Goal: Task Accomplishment & Management: Use online tool/utility

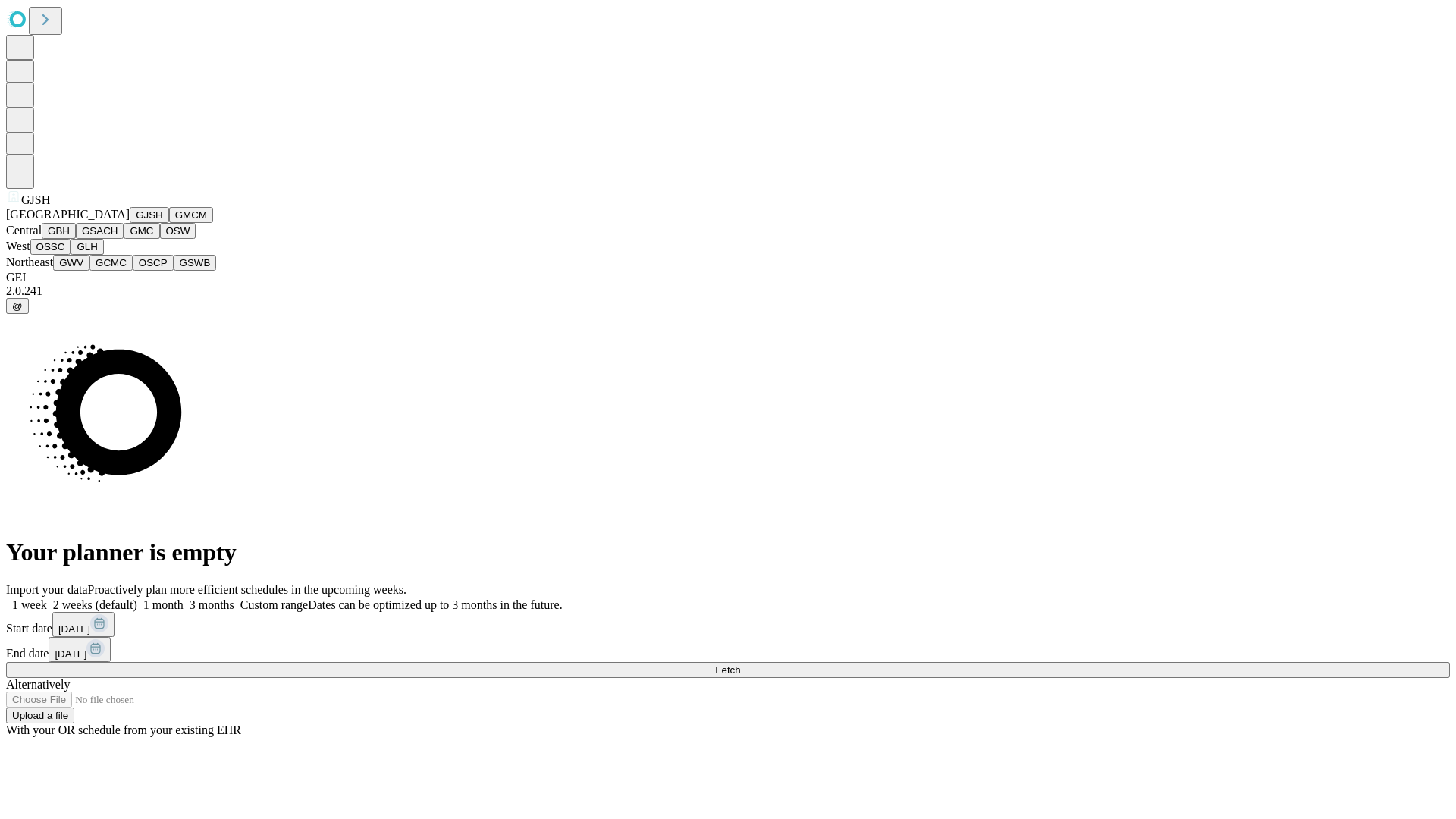
click at [130, 223] on button "GJSH" at bounding box center [149, 215] width 39 height 16
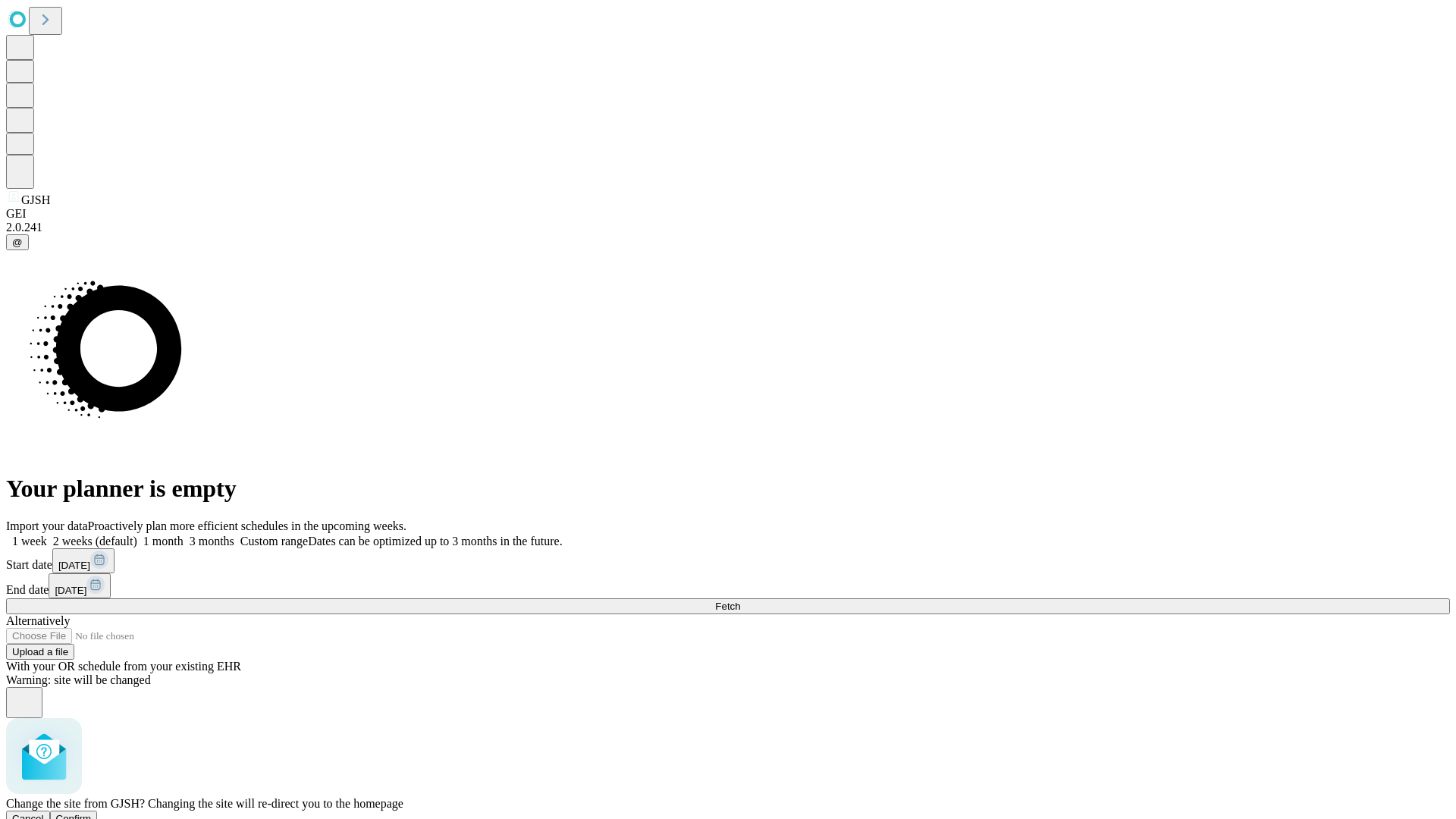
click at [91, 813] on span "Confirm" at bounding box center [74, 818] width 36 height 12
click at [47, 534] on label "1 week" at bounding box center [27, 540] width 41 height 13
click at [740, 600] on span "Fetch" at bounding box center [728, 606] width 25 height 12
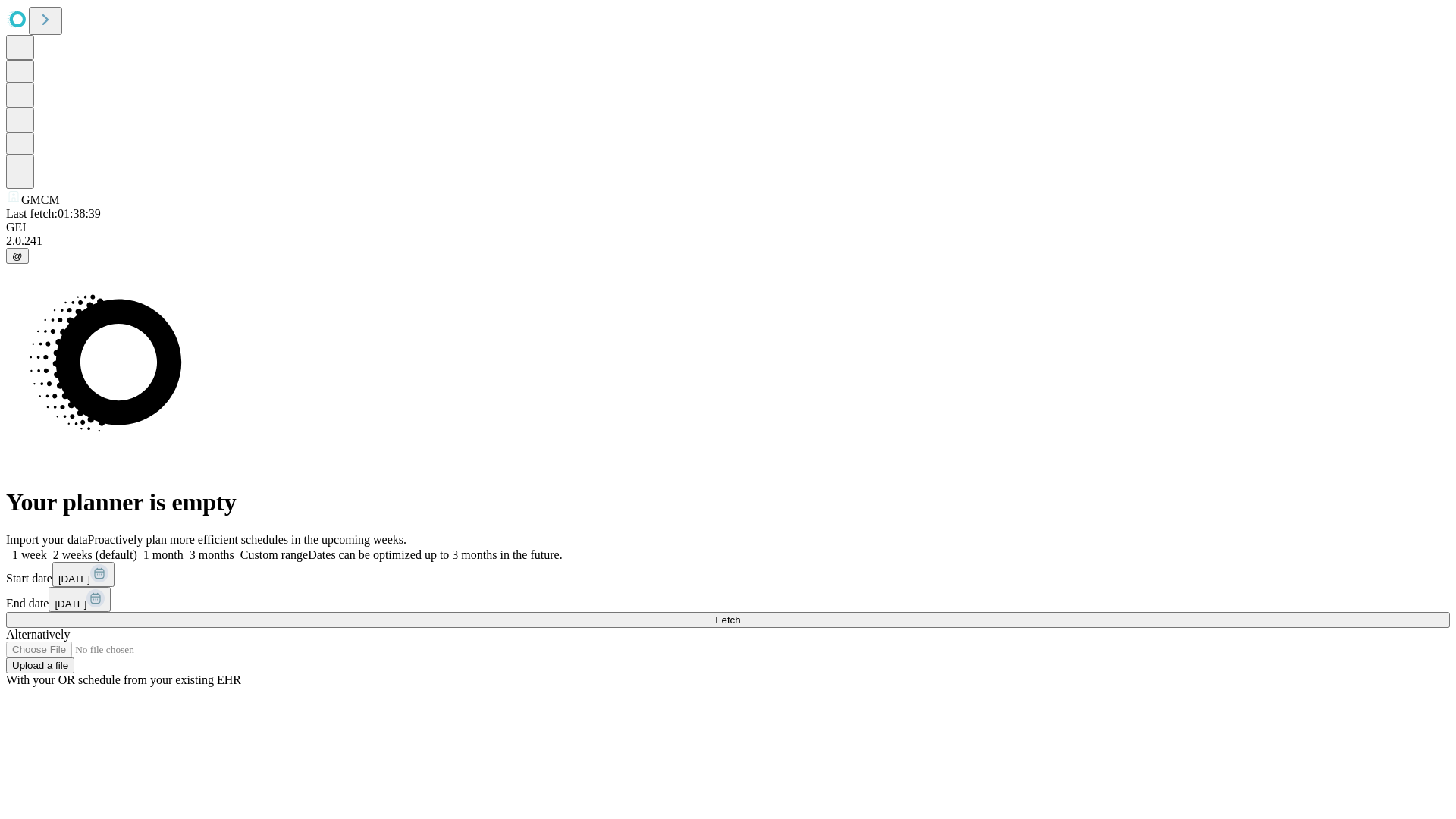
click at [47, 548] on label "1 week" at bounding box center [27, 554] width 41 height 13
click at [740, 614] on span "Fetch" at bounding box center [728, 619] width 25 height 12
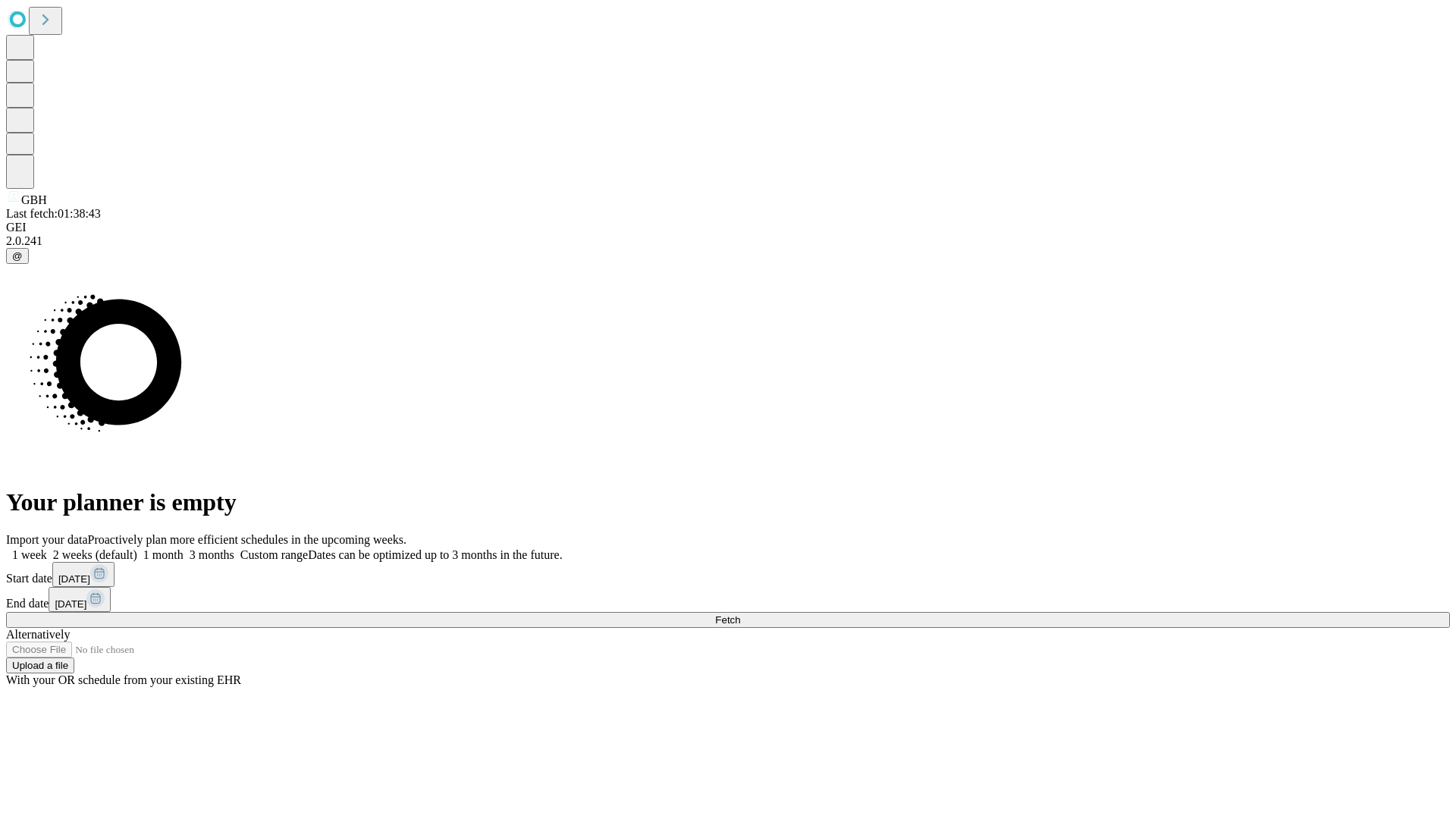
click at [47, 548] on label "1 week" at bounding box center [27, 554] width 41 height 13
click at [740, 614] on span "Fetch" at bounding box center [728, 619] width 25 height 12
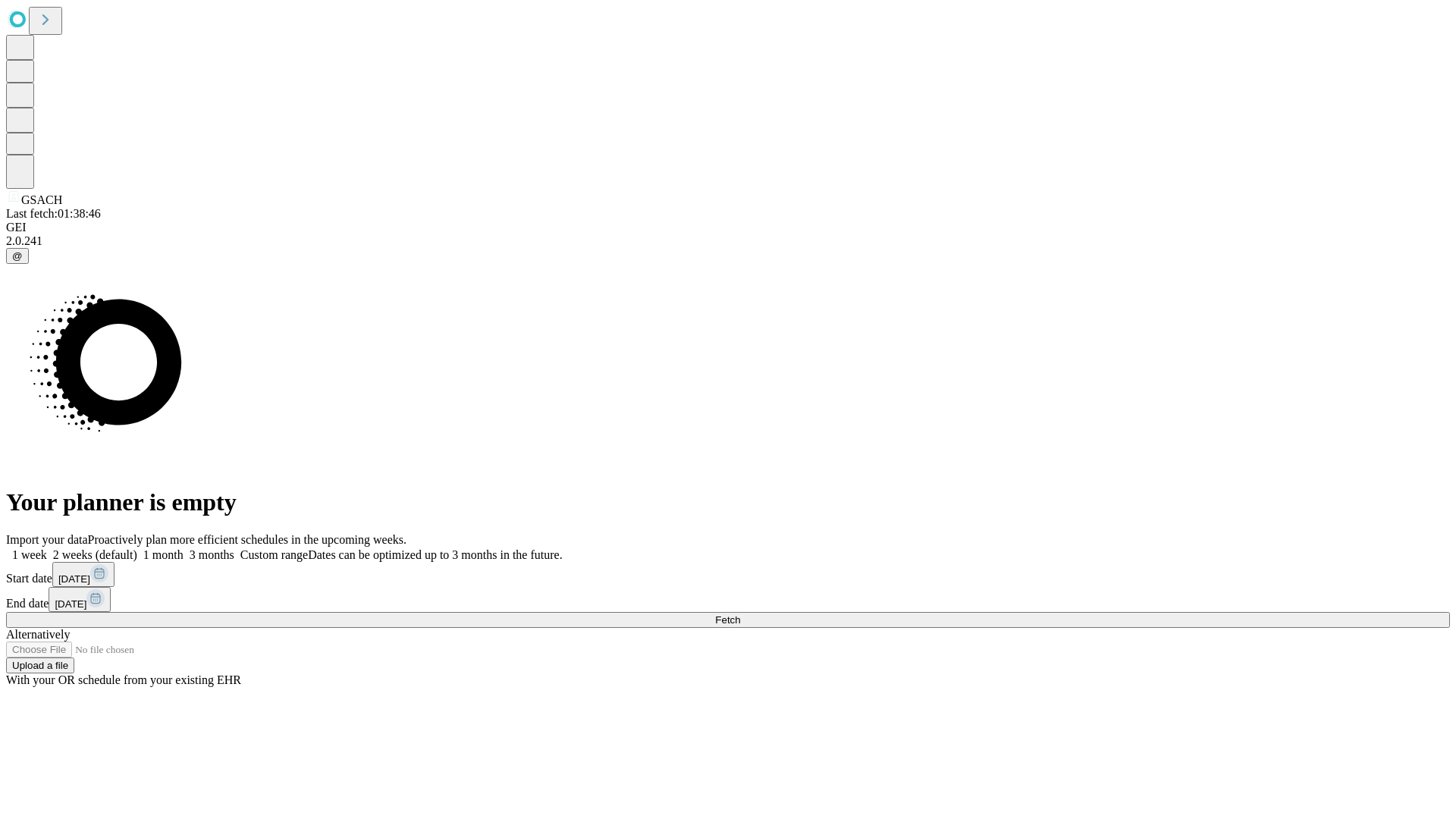
click at [47, 548] on label "1 week" at bounding box center [27, 554] width 41 height 13
click at [740, 614] on span "Fetch" at bounding box center [728, 619] width 25 height 12
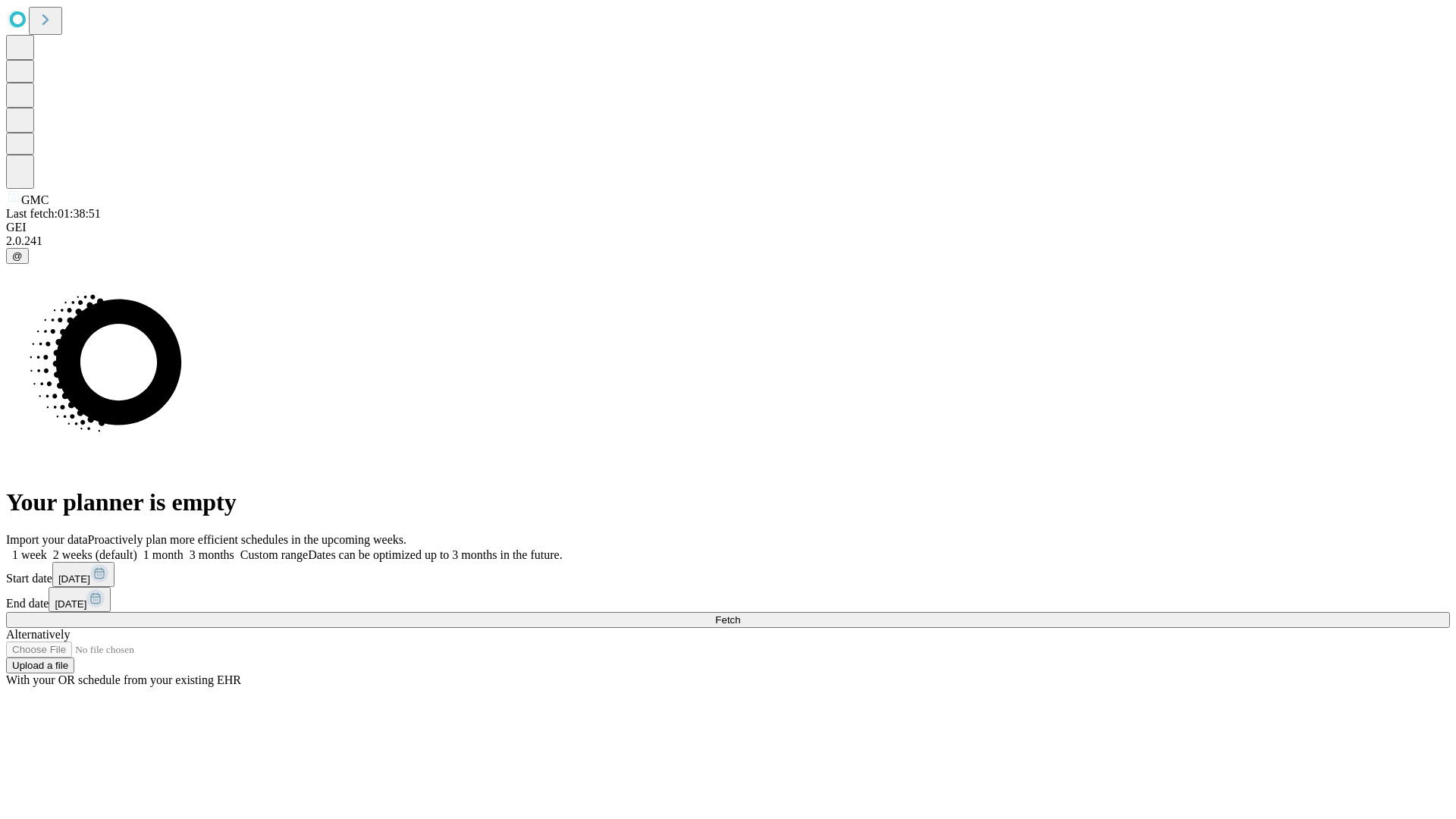
click at [47, 548] on label "1 week" at bounding box center [27, 554] width 41 height 13
click at [740, 614] on span "Fetch" at bounding box center [728, 619] width 25 height 12
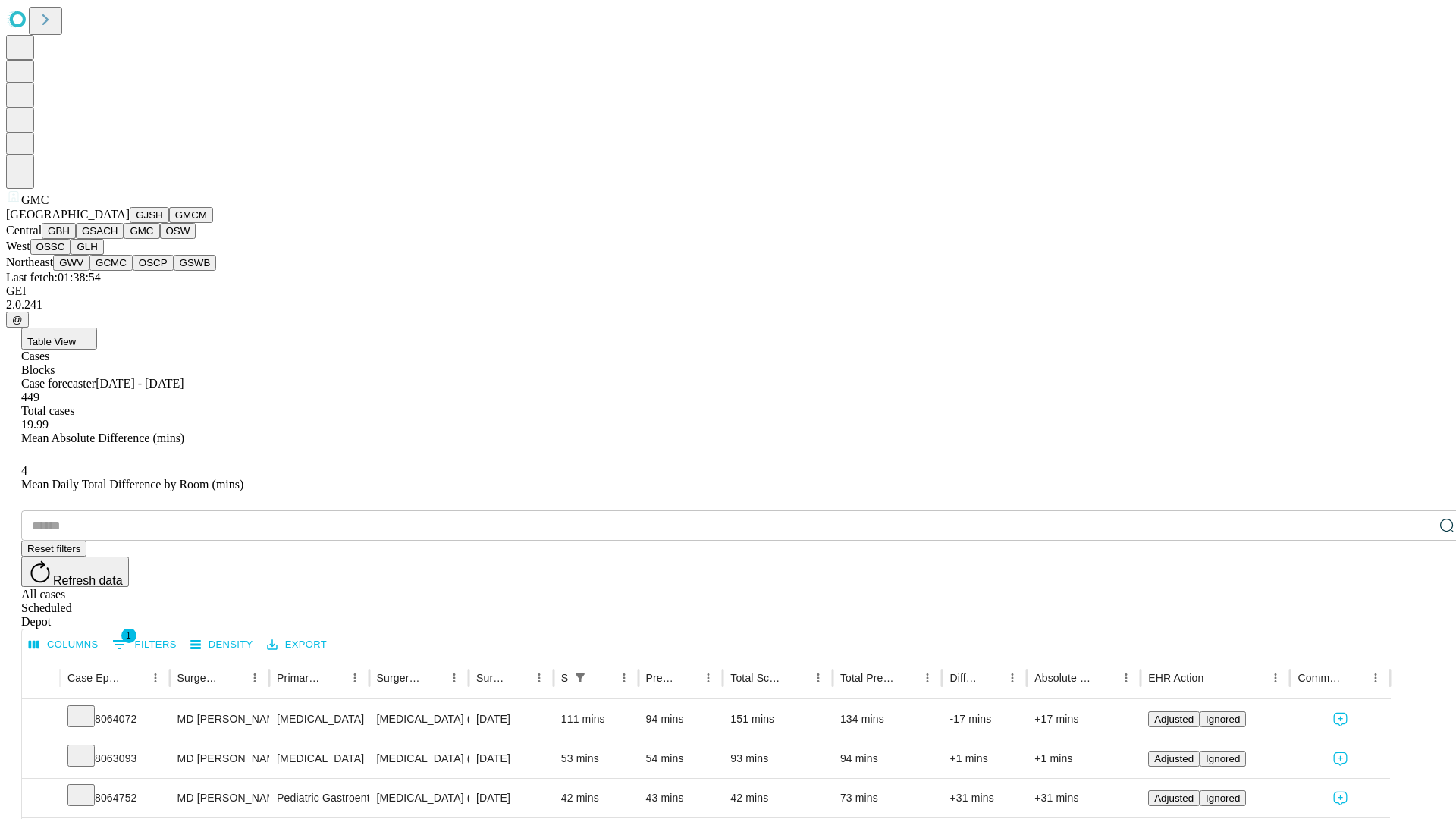
click at [160, 239] on button "OSW" at bounding box center [178, 230] width 37 height 16
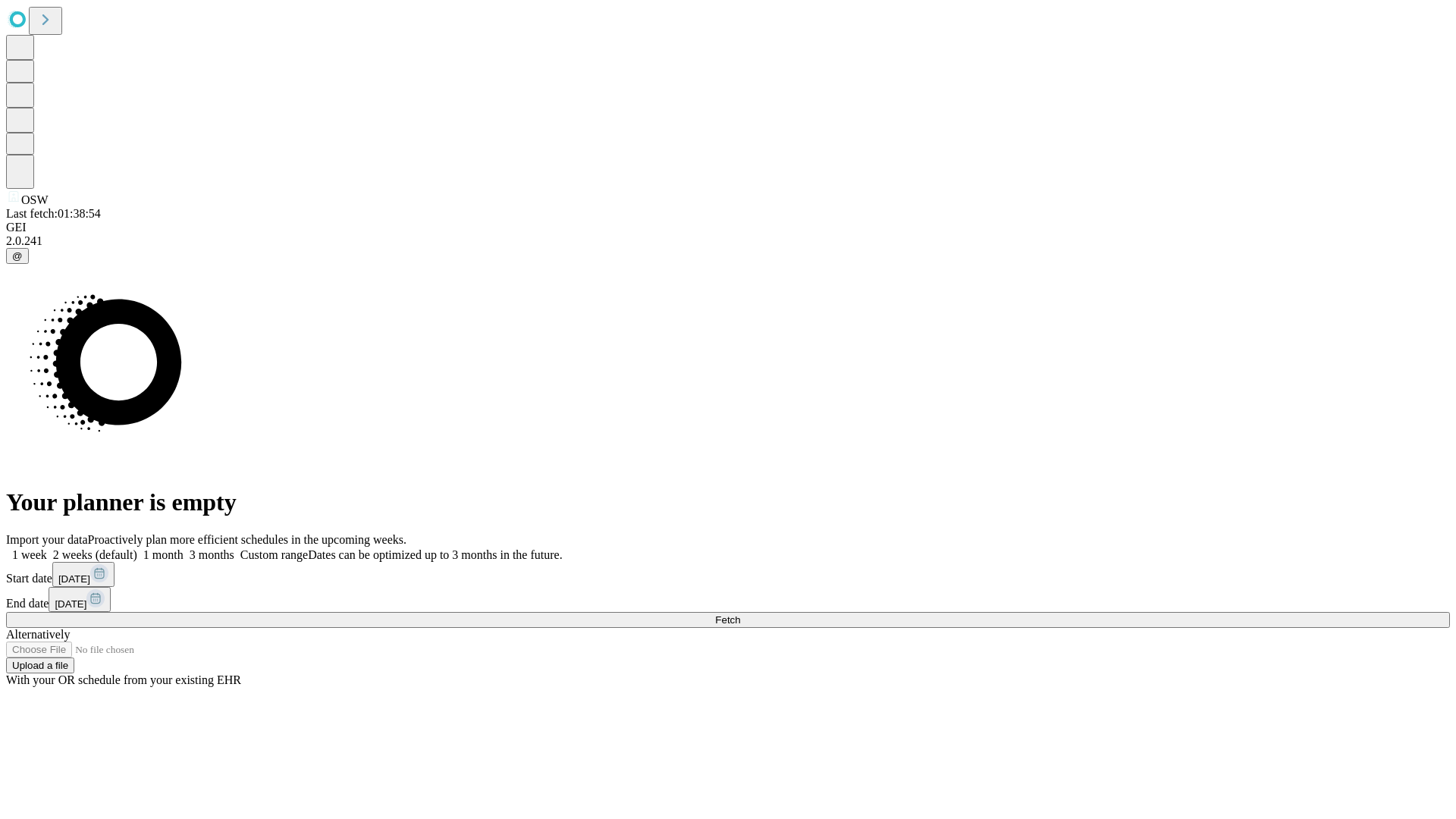
click at [47, 548] on label "1 week" at bounding box center [27, 554] width 41 height 13
click at [740, 614] on span "Fetch" at bounding box center [728, 619] width 25 height 12
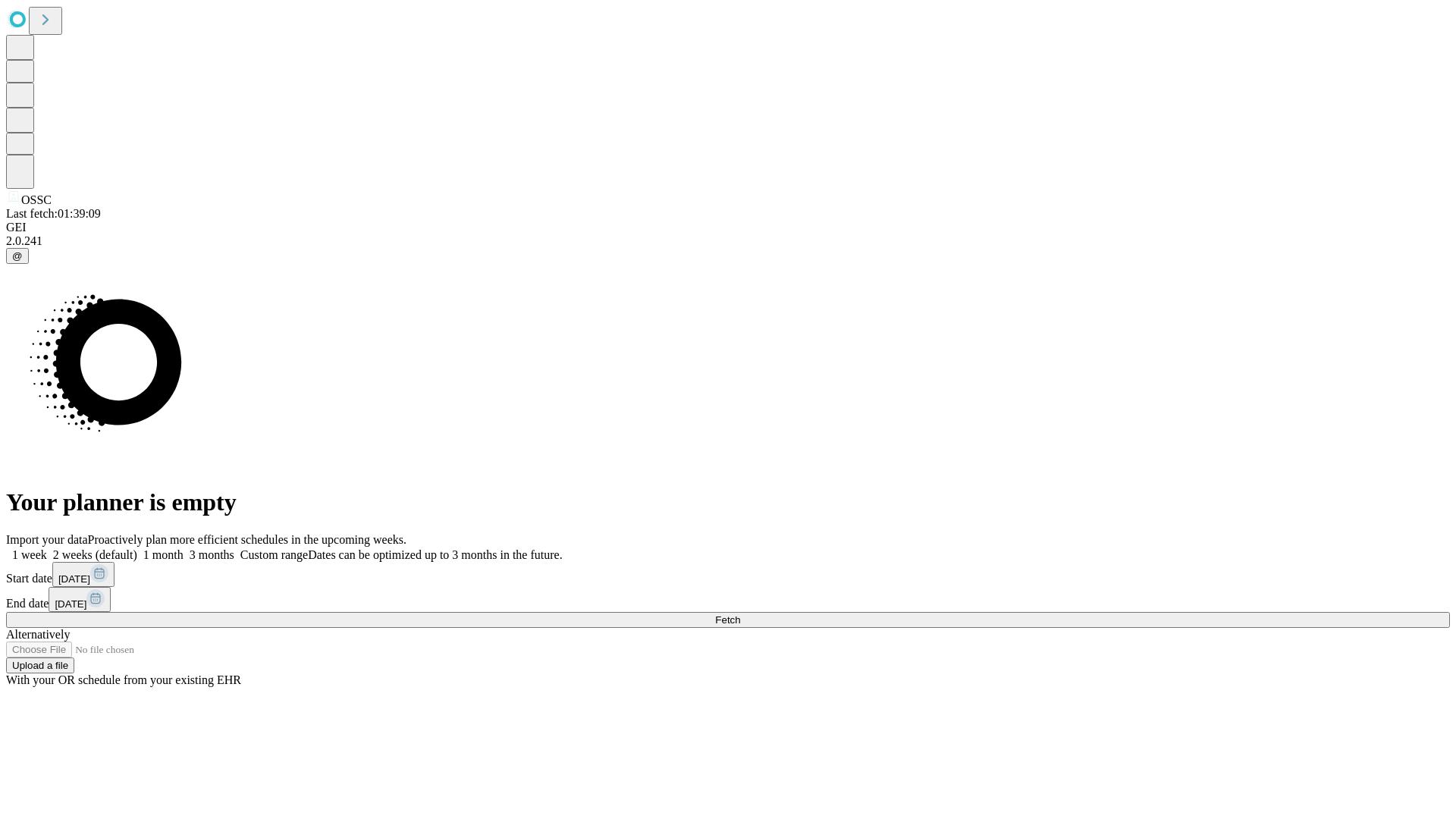
click at [740, 614] on span "Fetch" at bounding box center [728, 619] width 25 height 12
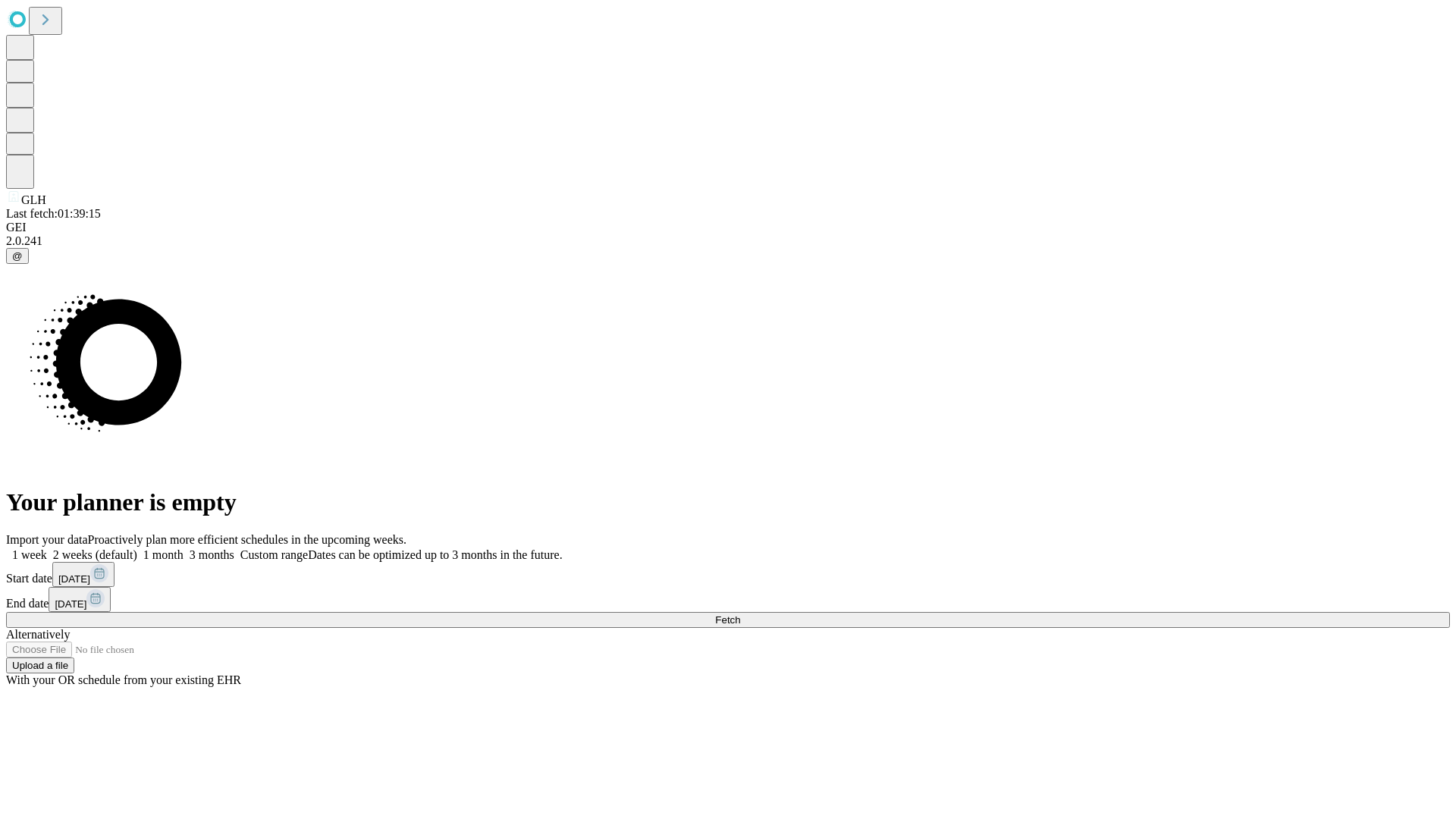
click at [47, 548] on label "1 week" at bounding box center [27, 554] width 41 height 13
click at [740, 614] on span "Fetch" at bounding box center [728, 619] width 25 height 12
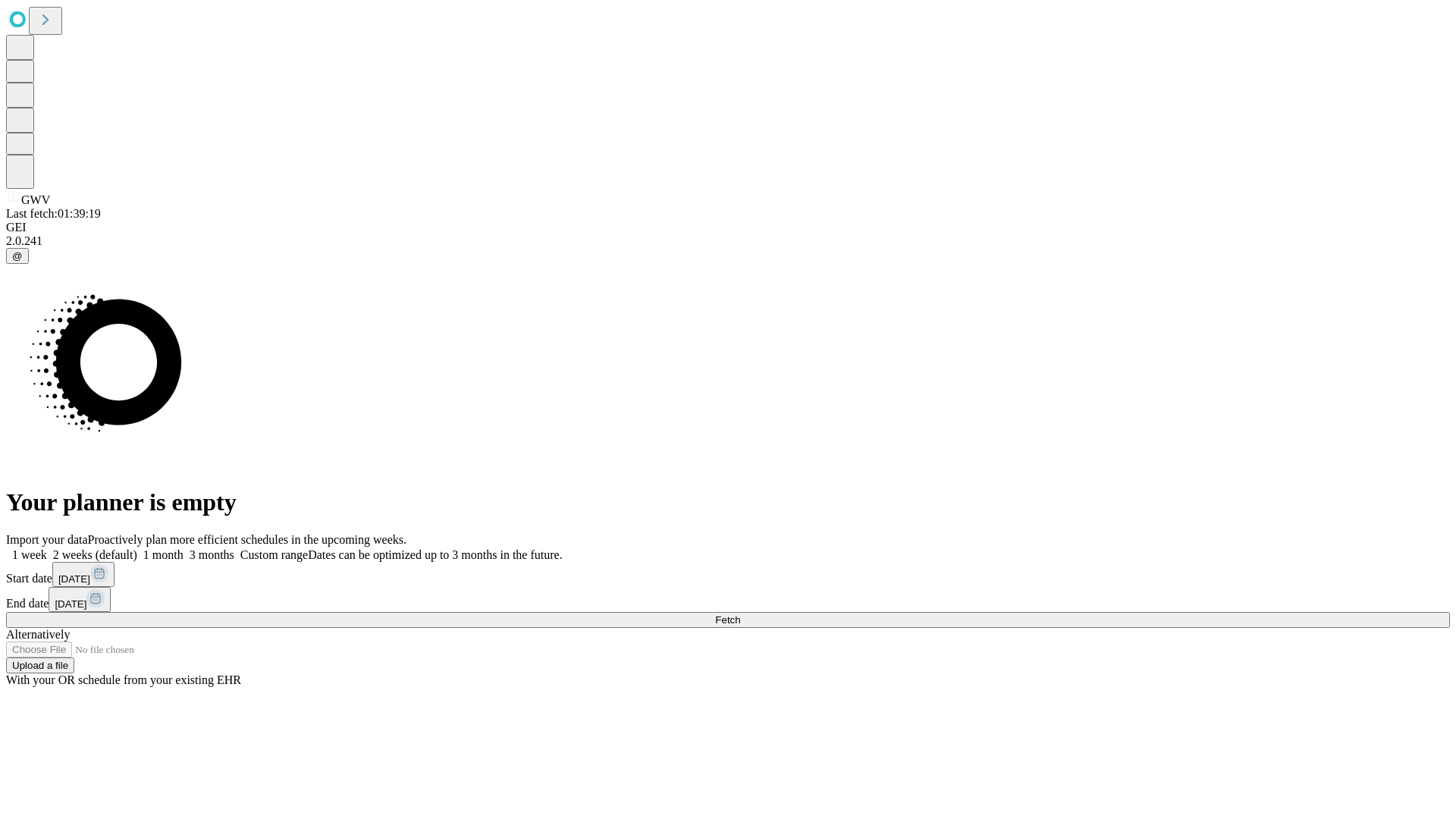
click at [47, 548] on label "1 week" at bounding box center [27, 554] width 41 height 13
click at [740, 614] on span "Fetch" at bounding box center [728, 619] width 25 height 12
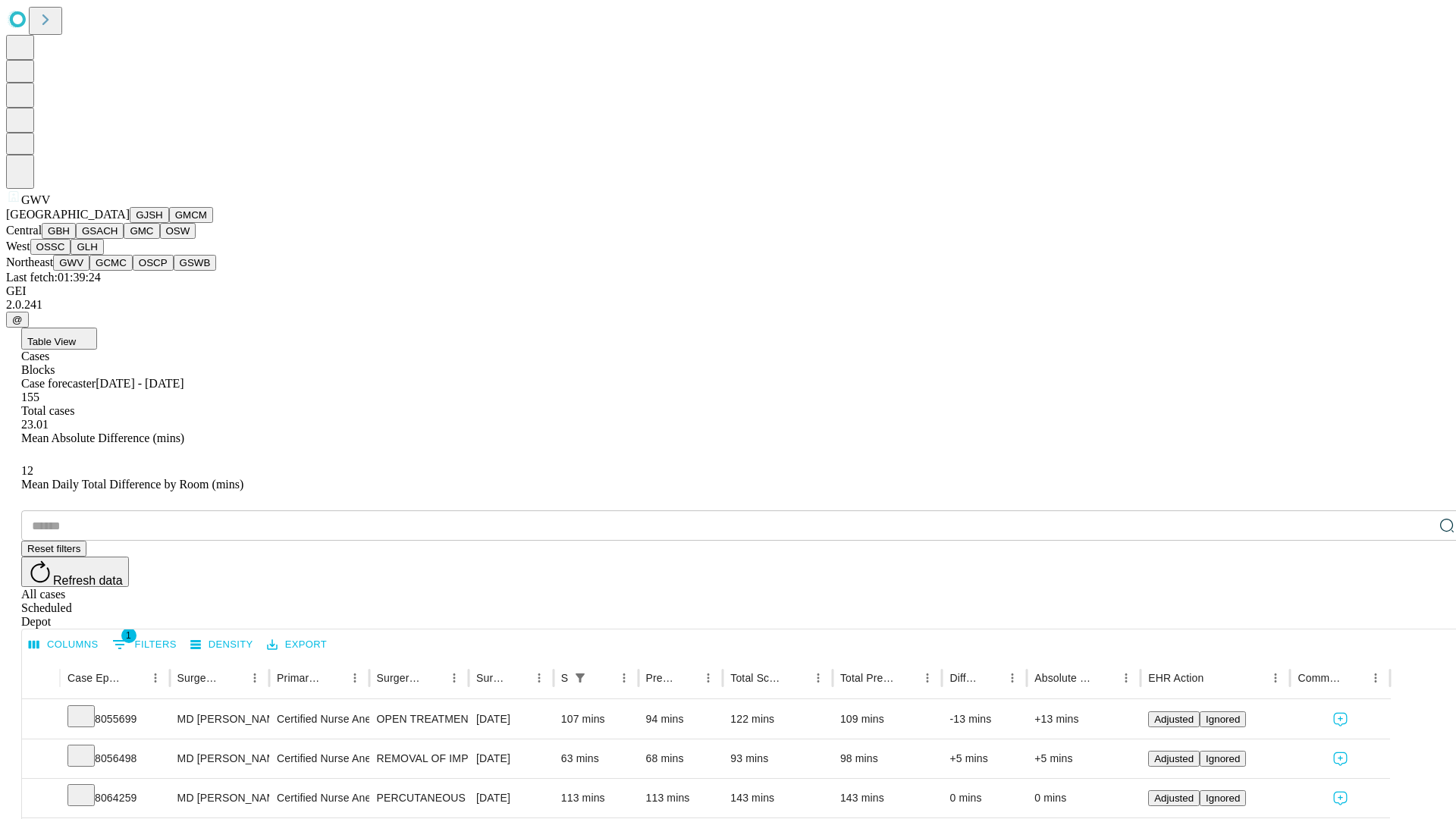
click at [117, 271] on button "GCMC" at bounding box center [111, 262] width 43 height 16
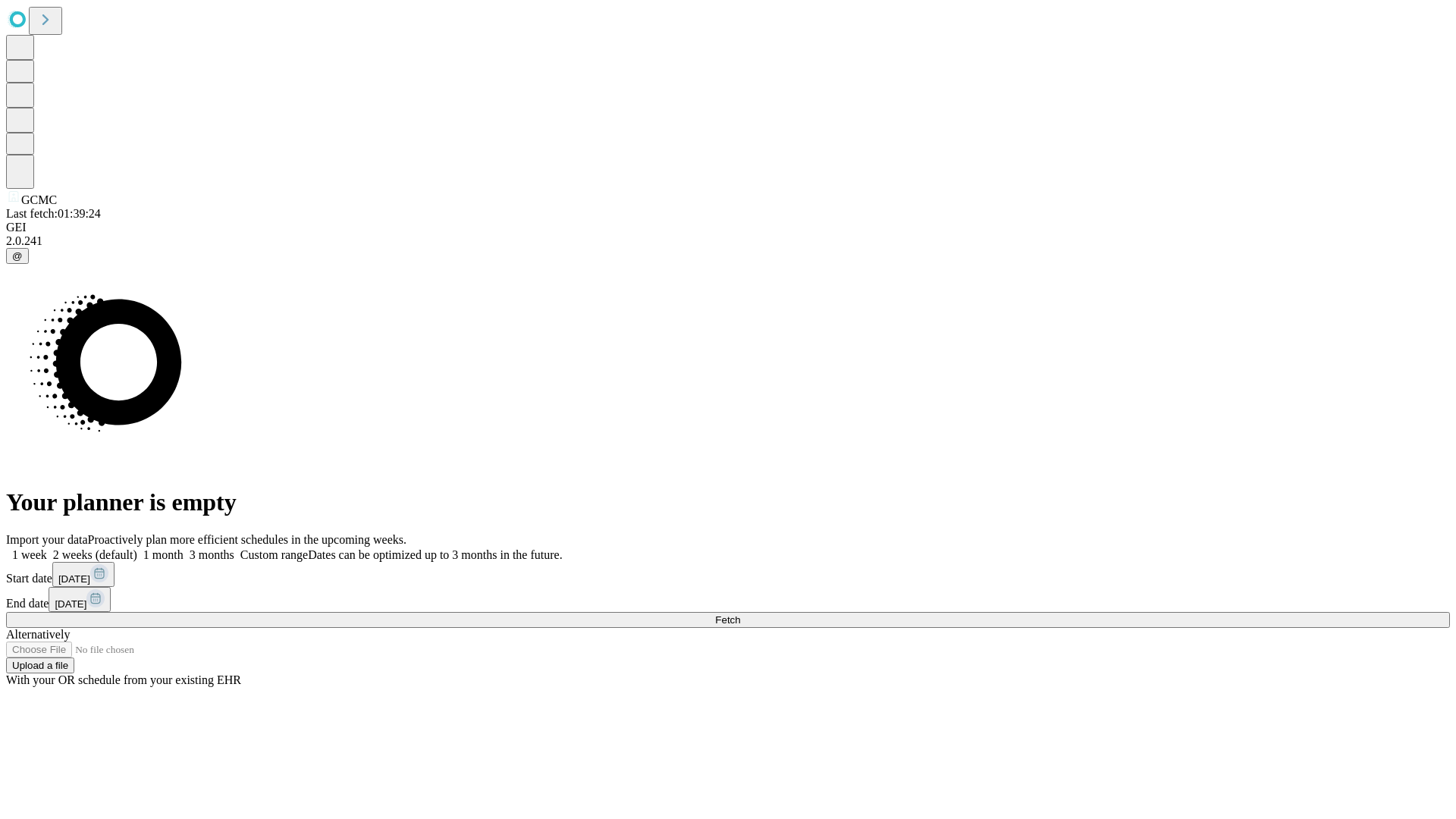
click at [47, 548] on label "1 week" at bounding box center [27, 554] width 41 height 13
click at [740, 614] on span "Fetch" at bounding box center [728, 619] width 25 height 12
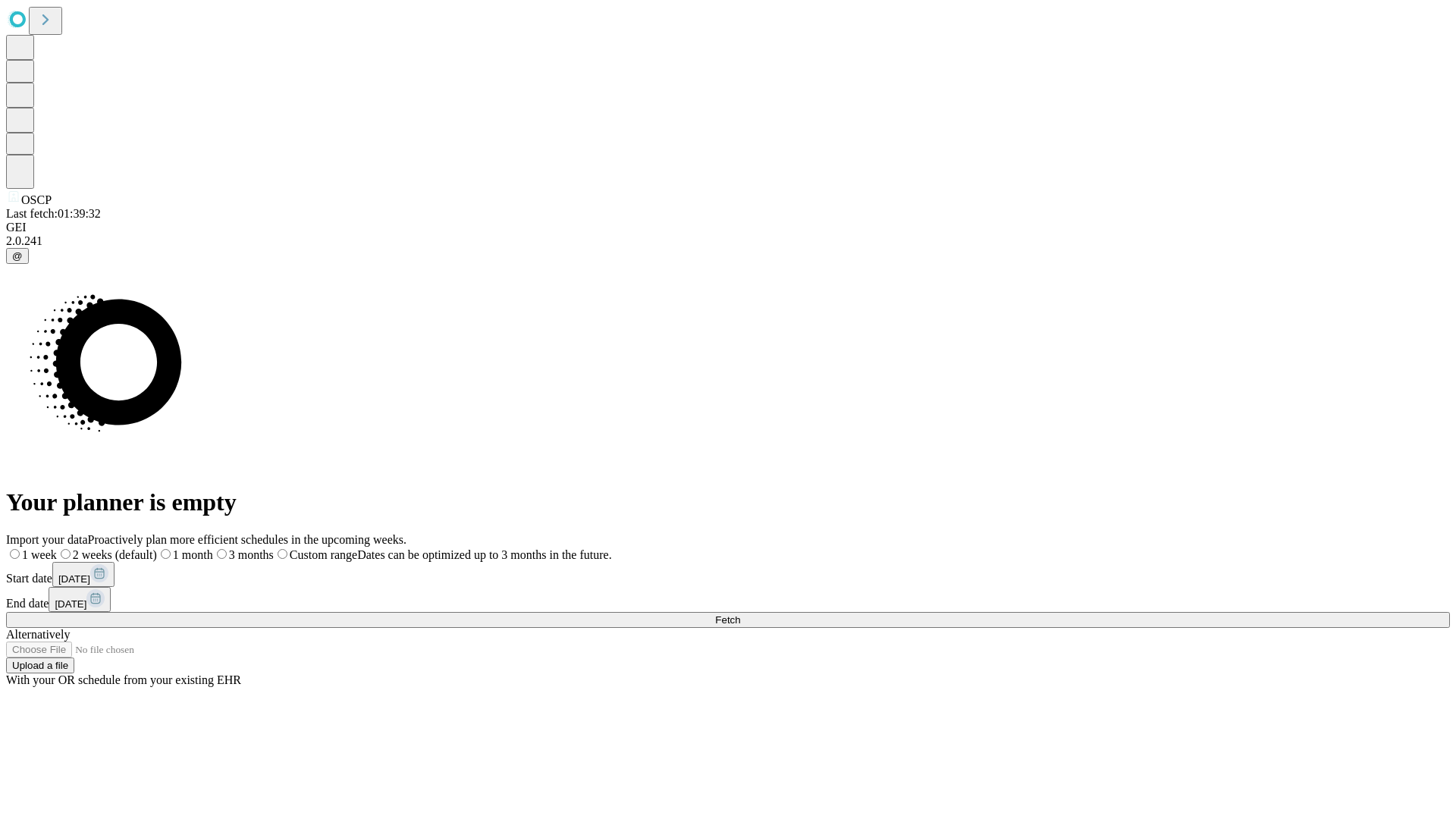
click at [57, 548] on label "1 week" at bounding box center [31, 554] width 51 height 13
click at [740, 614] on span "Fetch" at bounding box center [728, 619] width 25 height 12
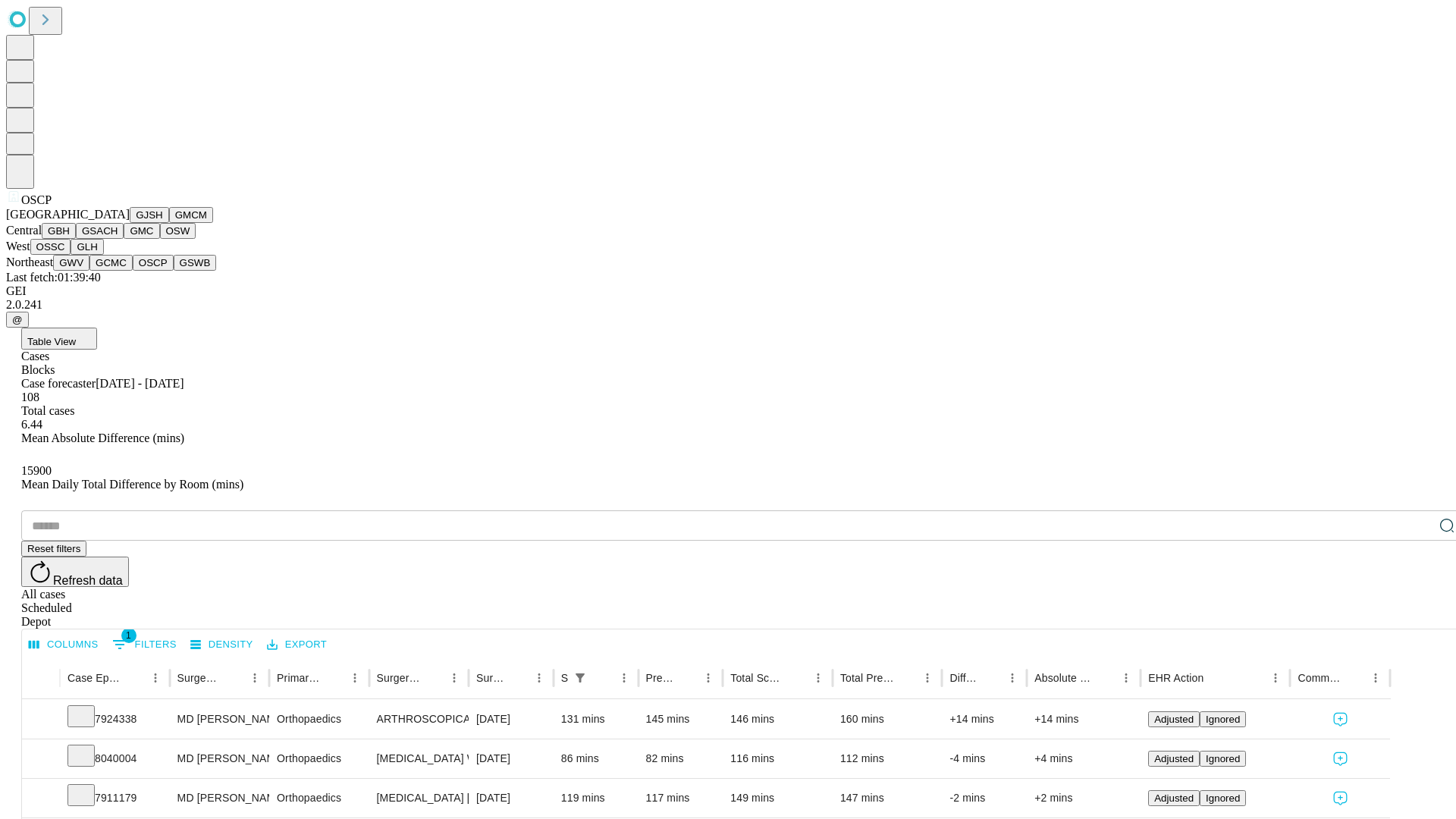
click at [173, 271] on button "GSWB" at bounding box center [194, 262] width 43 height 16
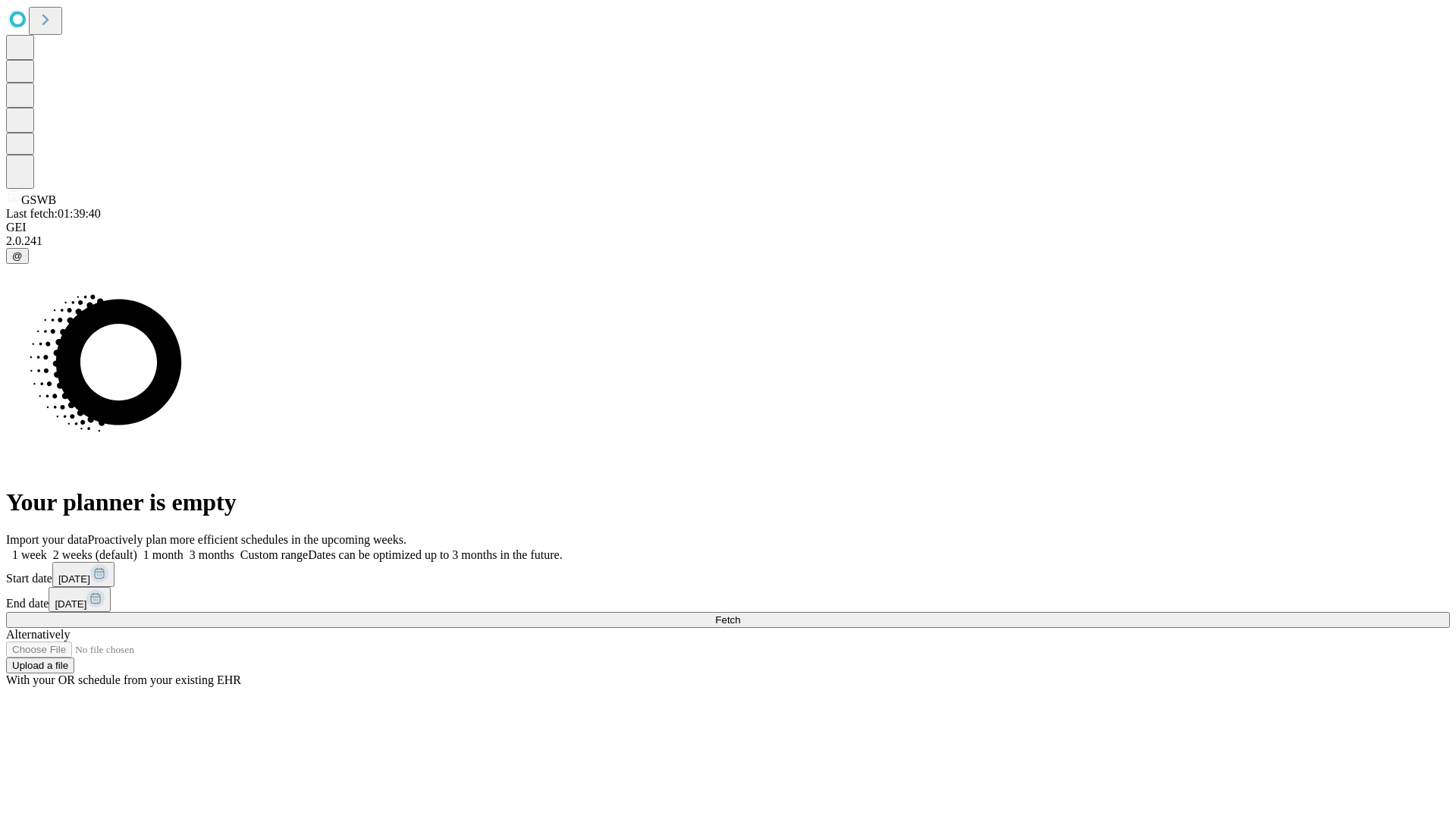
click at [47, 548] on label "1 week" at bounding box center [27, 554] width 41 height 13
click at [740, 614] on span "Fetch" at bounding box center [728, 619] width 25 height 12
